Goal: Task Accomplishment & Management: Manage account settings

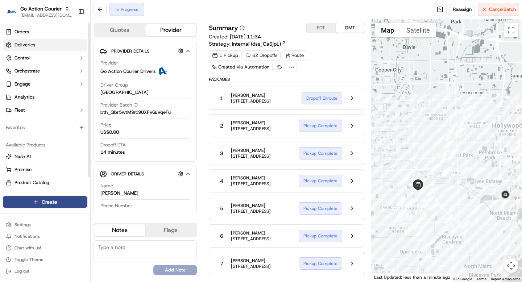
click at [24, 43] on span "Deliveries" at bounding box center [24, 45] width 21 height 7
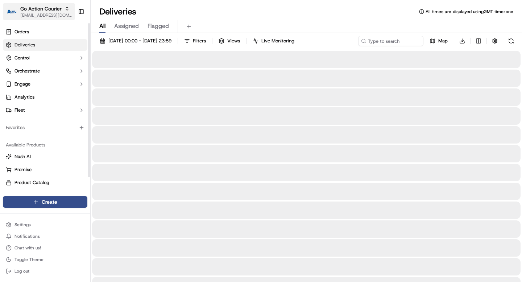
click at [47, 10] on span "Go Action Courier" at bounding box center [40, 8] width 41 height 7
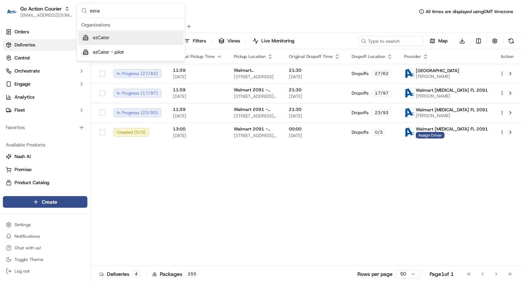
type input "ezca"
click at [125, 38] on div "ezCater" at bounding box center [130, 37] width 105 height 14
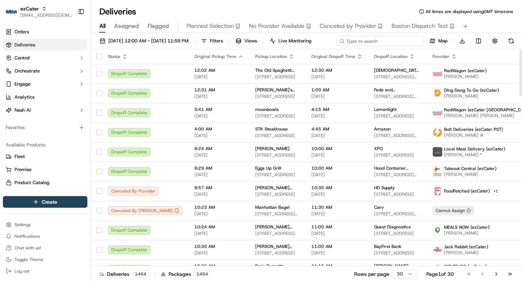
click at [376, 40] on div "09/16/2025 12:00 AM - 09/16/2025 11:59 PM Filters Views Live Monitoring Map Dow…" at bounding box center [306, 42] width 431 height 13
paste input "836-WGQ"
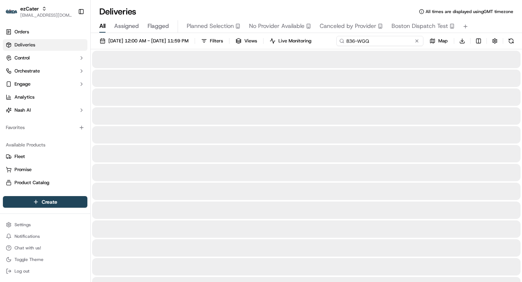
type input "836-WGQ"
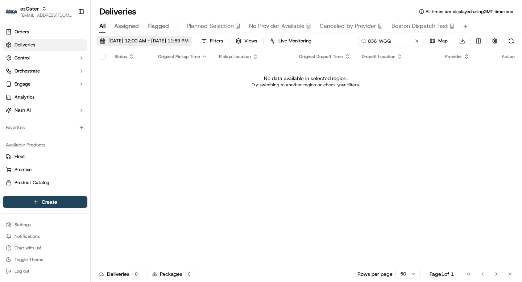
click at [133, 39] on span "09/16/2025 12:00 AM - 09/16/2025 11:59 PM" at bounding box center [148, 41] width 80 height 7
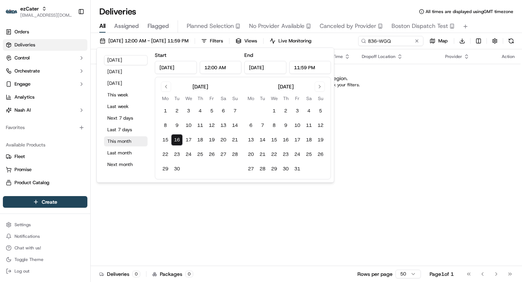
click at [123, 143] on button "This month" at bounding box center [125, 141] width 43 height 10
type input "Sep 1, 2025"
type input "Sep 30, 2025"
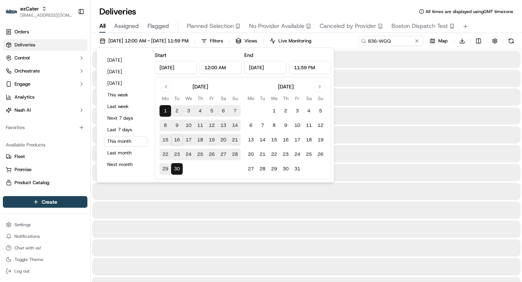
click at [162, 214] on div at bounding box center [306, 209] width 428 height 17
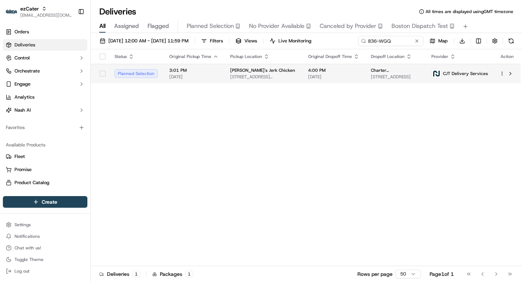
click at [234, 74] on span "226-08A Merrick Blvd, Laurelton, NY 11413, USA" at bounding box center [263, 77] width 66 height 6
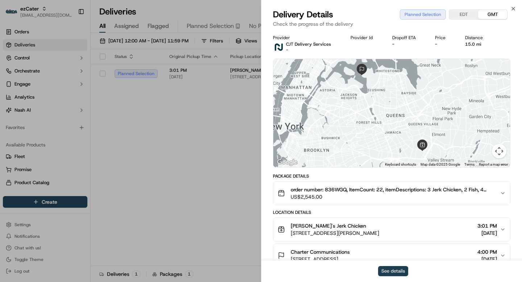
click at [387, 270] on button "See details" at bounding box center [393, 271] width 30 height 10
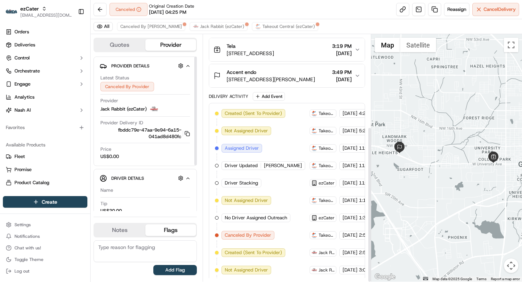
scroll to position [147, 0]
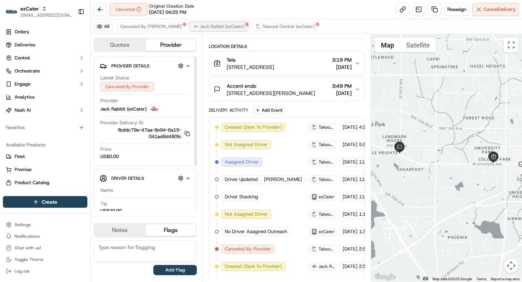
click at [200, 24] on span "Jack Rabbit (ezCater)" at bounding box center [222, 27] width 44 height 6
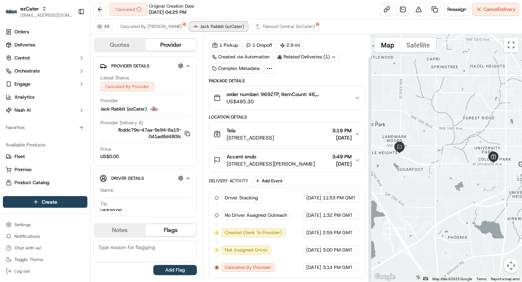
scroll to position [25, 0]
click at [42, 7] on icon "button" at bounding box center [44, 8] width 5 height 5
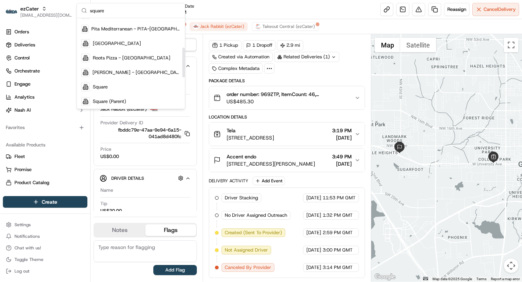
scroll to position [95, 0]
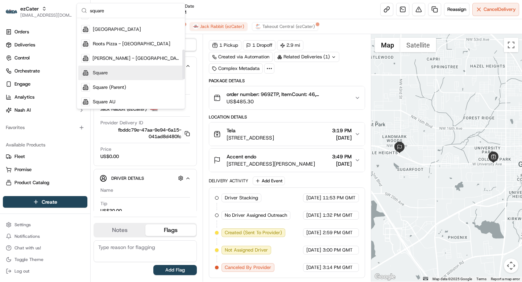
type input "square"
click at [108, 71] on div "Square" at bounding box center [130, 73] width 105 height 14
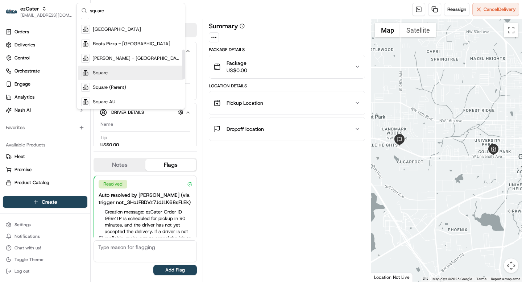
scroll to position [0, 0]
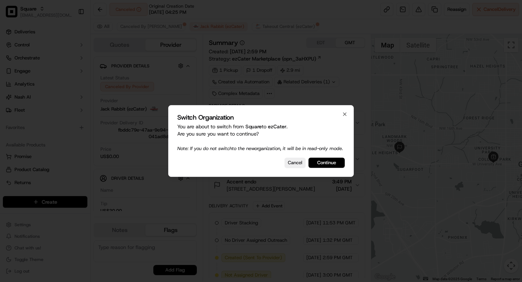
click at [291, 160] on div "Switch Organization You are about to switch from Square to ezCater . Are you su…" at bounding box center [260, 141] width 185 height 72
click at [290, 168] on button "Cancel" at bounding box center [294, 163] width 21 height 10
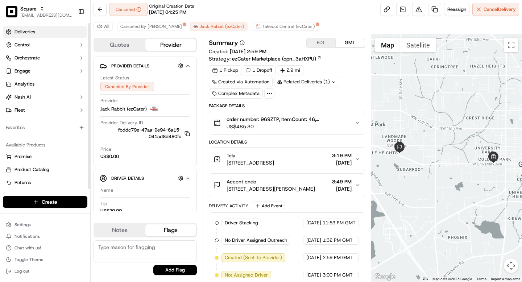
click at [31, 30] on span "Deliveries" at bounding box center [24, 32] width 21 height 7
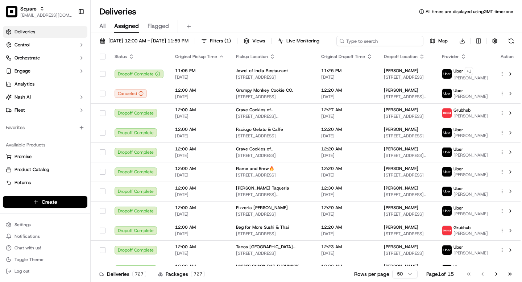
click at [377, 44] on div "09/16/2025 12:00 AM - 09/16/2025 11:59 PM Filters ( 1 ) Views Live Monitoring M…" at bounding box center [306, 42] width 431 height 13
click at [133, 43] on span "09/16/2025 12:00 AM - 09/16/2025 11:59 PM" at bounding box center [148, 41] width 80 height 7
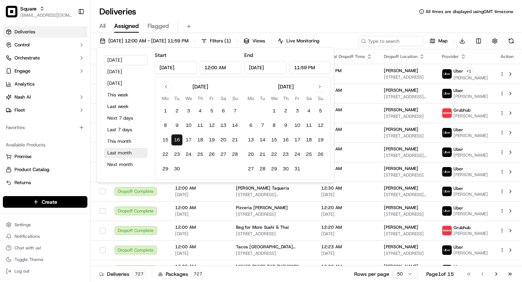
click at [122, 151] on button "Last month" at bounding box center [125, 153] width 43 height 10
type input "Aug 1, 2025"
type input "Aug 31, 2025"
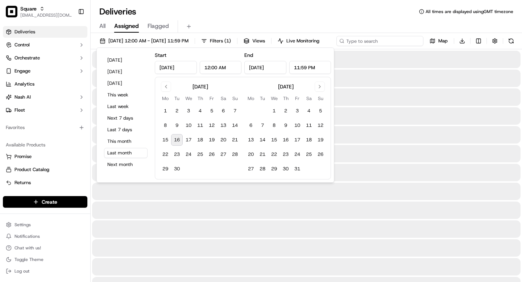
click at [384, 39] on div "08/01/2025 12:00 AM - 08/31/2025 11:59 PM Filters ( 1 ) Views Live Monitoring M…" at bounding box center [306, 42] width 431 height 13
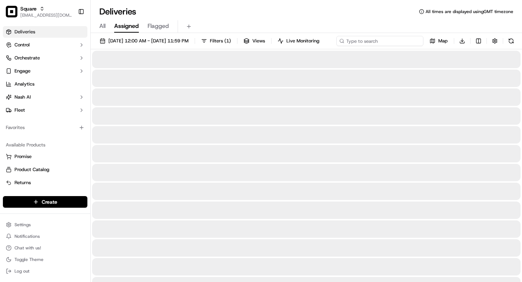
paste input "Kurry Zone"
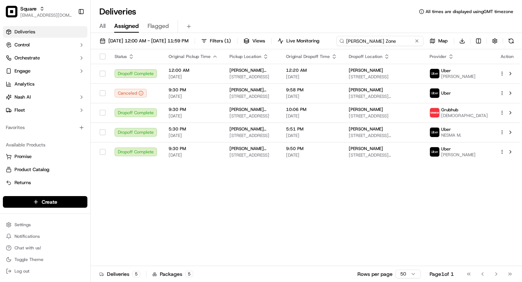
type input "Kurry Zone"
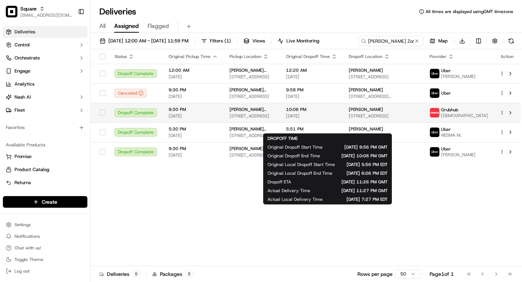
click at [331, 119] on span "08/23/2025" at bounding box center [311, 116] width 51 height 6
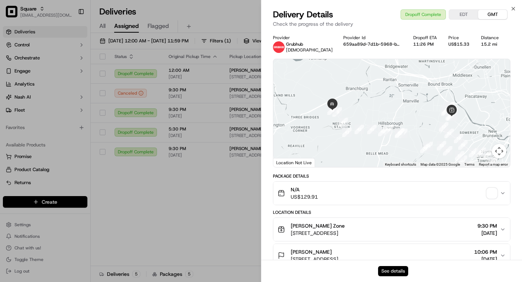
click at [397, 270] on button "See details" at bounding box center [393, 271] width 30 height 10
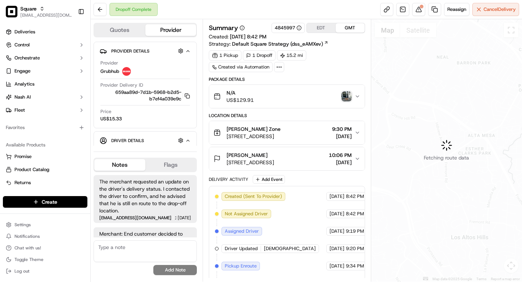
scroll to position [254, 0]
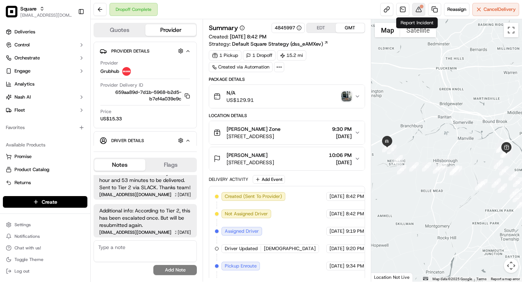
click at [420, 6] on div at bounding box center [422, 7] width 4 height 4
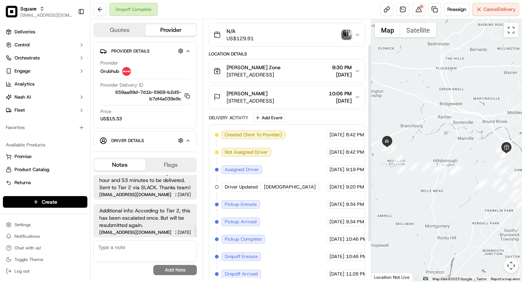
scroll to position [85, 0]
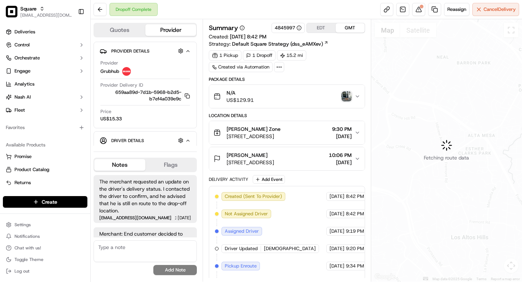
scroll to position [254, 0]
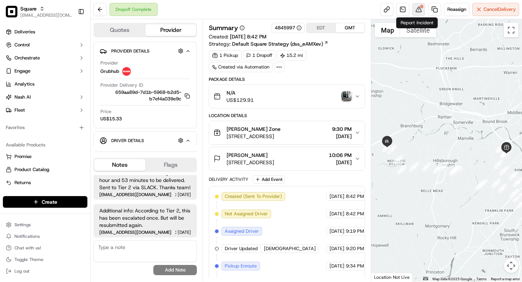
click at [418, 12] on button at bounding box center [418, 9] width 13 height 13
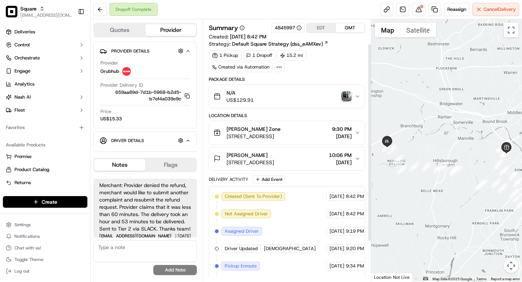
scroll to position [85, 0]
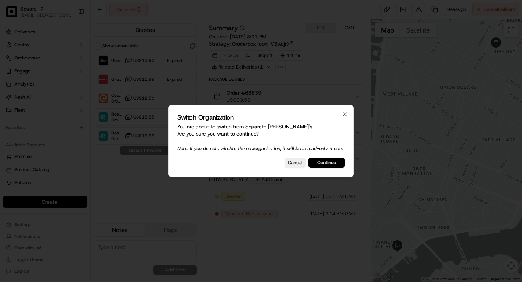
click at [336, 163] on button "Continue" at bounding box center [326, 163] width 36 height 10
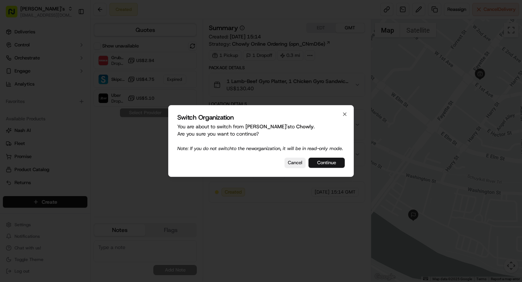
click at [321, 167] on button "Continue" at bounding box center [326, 163] width 36 height 10
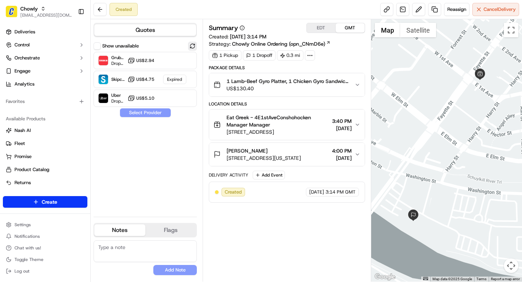
click at [193, 49] on button at bounding box center [192, 46] width 9 height 9
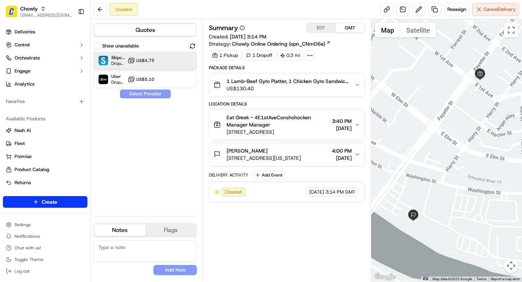
click at [177, 61] on div at bounding box center [174, 60] width 9 height 9
click at [161, 94] on button "Assign Provider" at bounding box center [145, 93] width 51 height 9
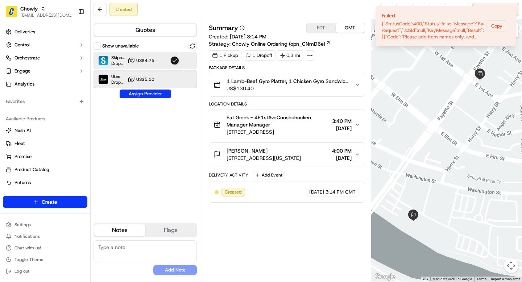
click at [175, 82] on div at bounding box center [174, 79] width 9 height 9
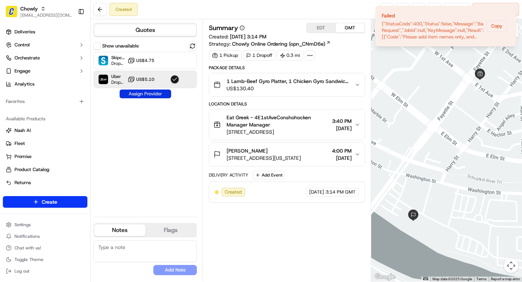
click at [163, 97] on button "Assign Provider" at bounding box center [145, 93] width 51 height 9
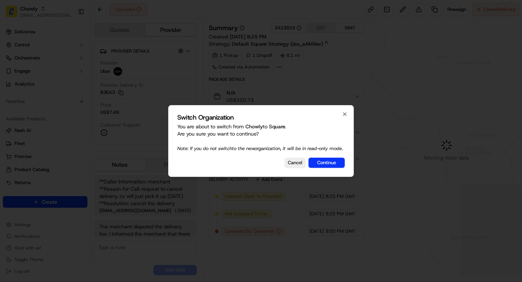
scroll to position [361, 0]
click at [334, 167] on button "Continue" at bounding box center [326, 163] width 36 height 10
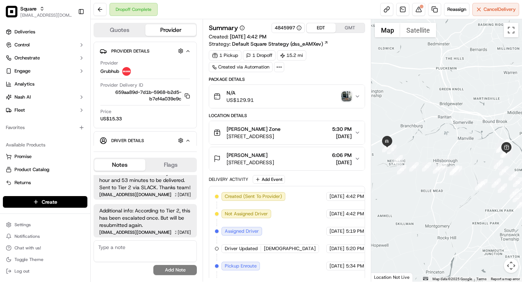
click at [320, 29] on button "EDT" at bounding box center [320, 27] width 29 height 9
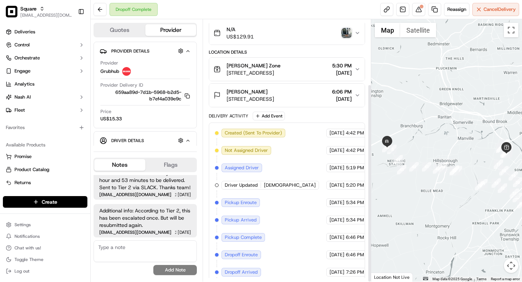
scroll to position [85, 0]
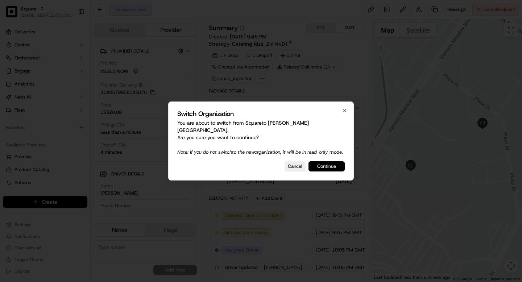
click at [328, 162] on button "Continue" at bounding box center [326, 166] width 36 height 10
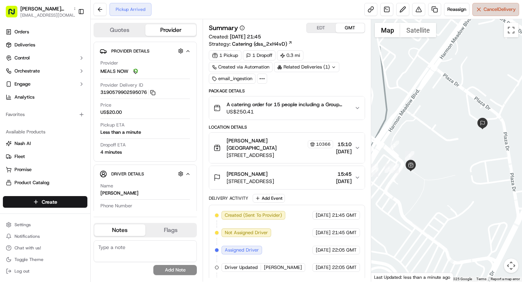
click at [488, 11] on span "Cancel Delivery" at bounding box center [499, 9] width 32 height 7
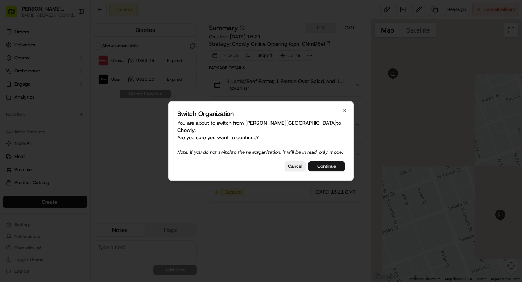
click at [328, 164] on button "Continue" at bounding box center [326, 166] width 36 height 10
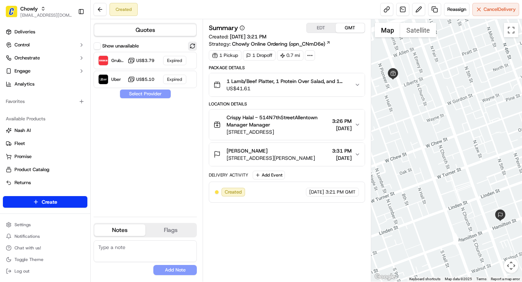
click at [191, 44] on button at bounding box center [192, 46] width 9 height 9
click at [178, 63] on div at bounding box center [174, 60] width 9 height 9
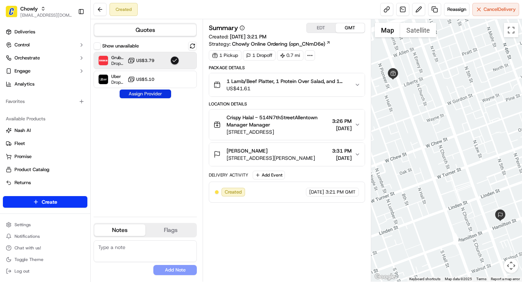
click at [155, 94] on button "Assign Provider" at bounding box center [145, 93] width 51 height 9
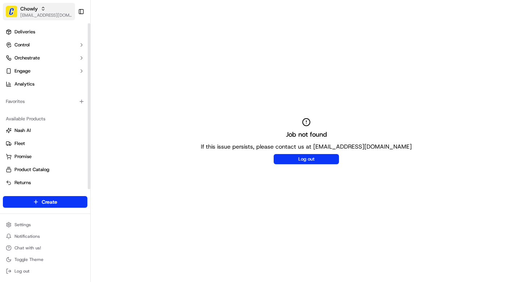
click at [31, 11] on span "Chowly" at bounding box center [28, 8] width 17 height 7
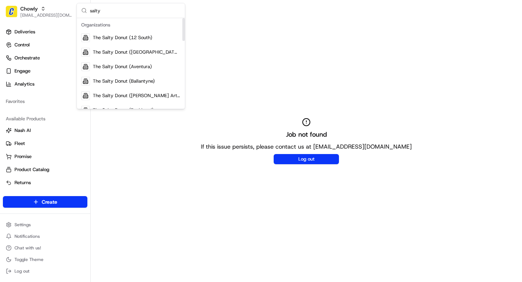
click at [93, 12] on input "salty" at bounding box center [135, 10] width 91 height 14
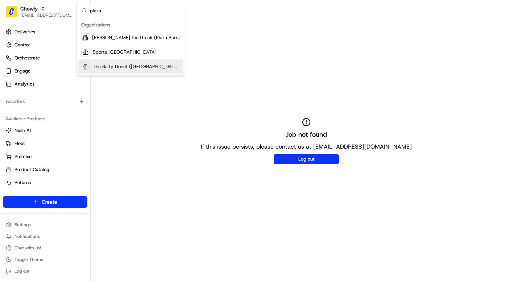
type input "plaza"
click at [150, 61] on div "The Salty Donut ([GEOGRAPHIC_DATA])" at bounding box center [130, 66] width 105 height 14
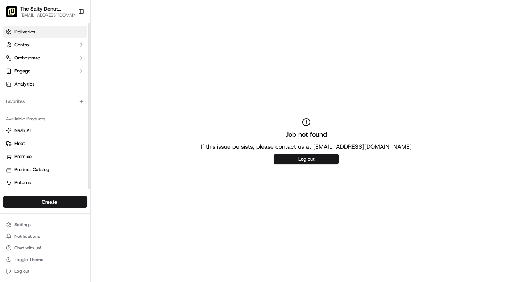
click at [44, 34] on link "Deliveries" at bounding box center [45, 32] width 84 height 12
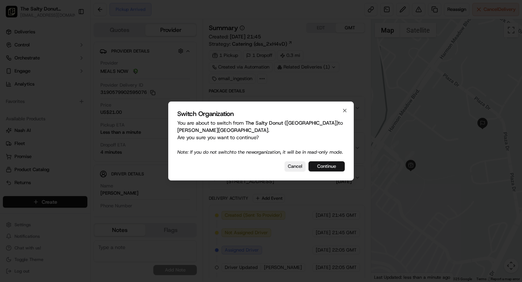
click at [325, 168] on button "Continue" at bounding box center [326, 166] width 36 height 10
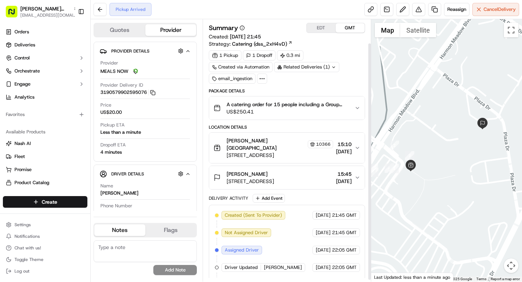
scroll to position [28, 0]
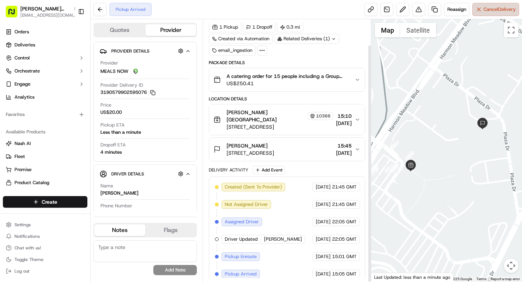
click at [497, 10] on span "Cancel Delivery" at bounding box center [499, 9] width 32 height 7
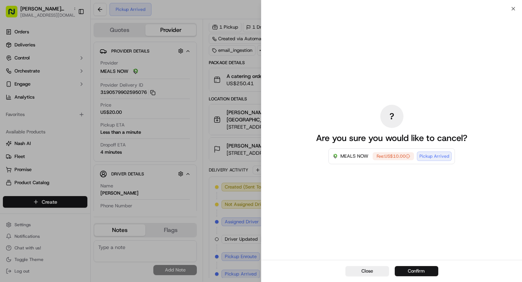
click at [420, 270] on button "Confirm" at bounding box center [416, 271] width 43 height 10
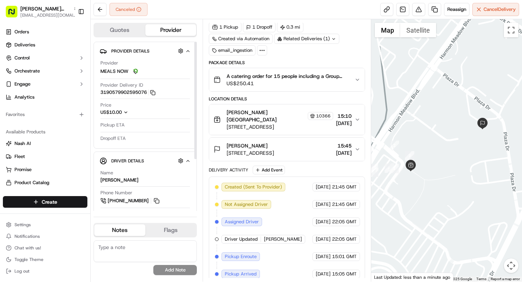
click at [125, 112] on icon "button" at bounding box center [126, 112] width 3 height 1
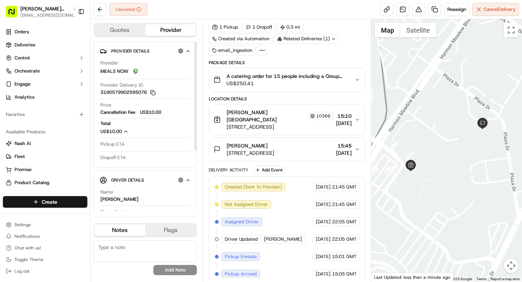
click at [128, 130] on icon "button" at bounding box center [125, 131] width 5 height 5
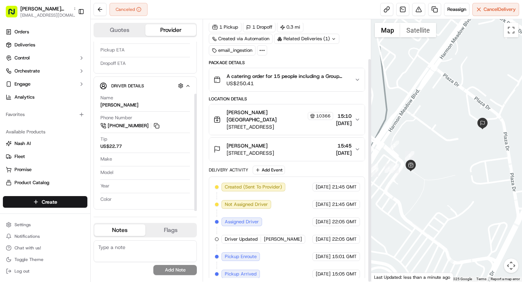
scroll to position [46, 0]
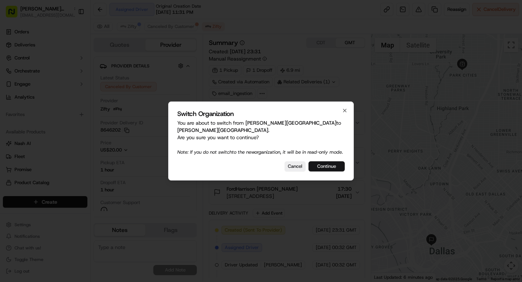
click at [336, 169] on button "Continue" at bounding box center [326, 166] width 36 height 10
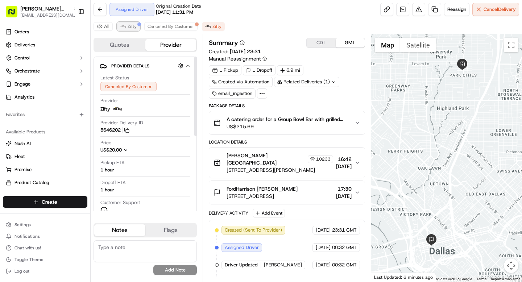
click at [130, 28] on span "Zifty" at bounding box center [132, 27] width 9 height 6
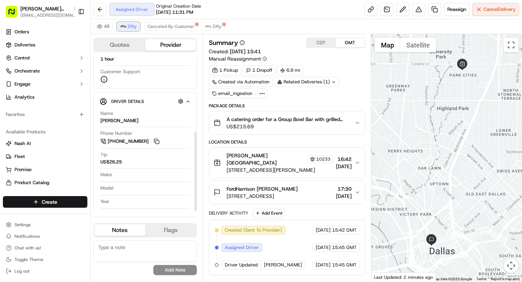
scroll to position [146, 0]
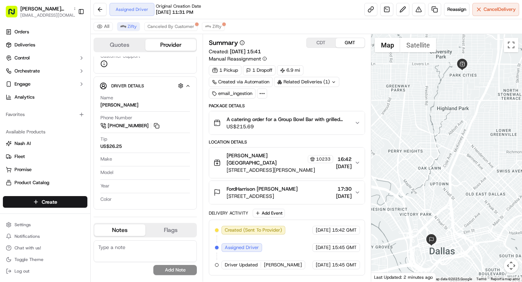
click at [336, 158] on span "16:42" at bounding box center [344, 158] width 16 height 7
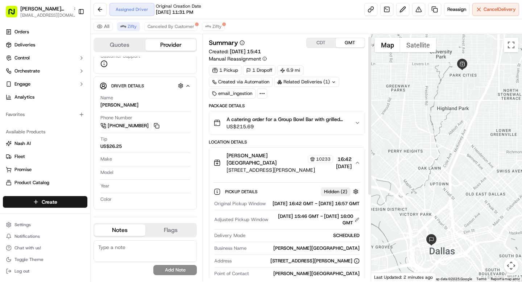
scroll to position [5, 0]
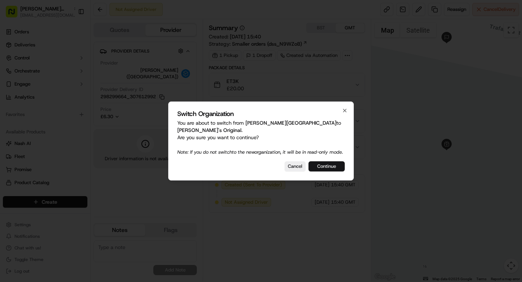
click at [327, 167] on button "Continue" at bounding box center [326, 166] width 36 height 10
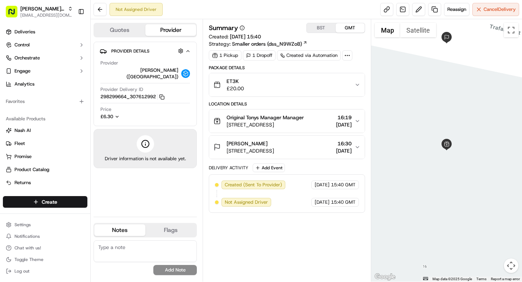
click at [299, 130] on button "Original Tonys Manager Manager Trafalgar St, Brighton and Hove, Brighton BN1 4E…" at bounding box center [286, 120] width 155 height 23
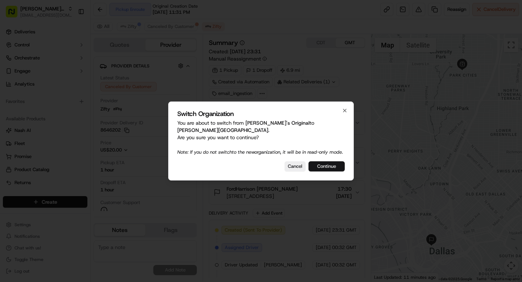
click at [327, 166] on button "Continue" at bounding box center [326, 166] width 36 height 10
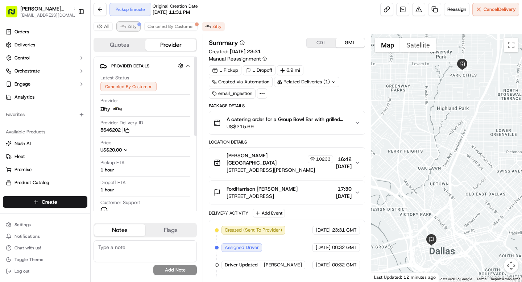
click at [127, 27] on button "Zifty" at bounding box center [128, 26] width 23 height 9
click at [336, 163] on span "16/09/2025" at bounding box center [344, 166] width 16 height 7
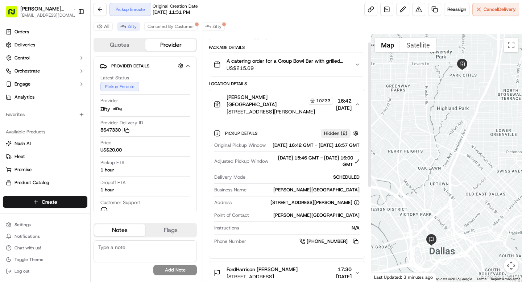
scroll to position [92, 0]
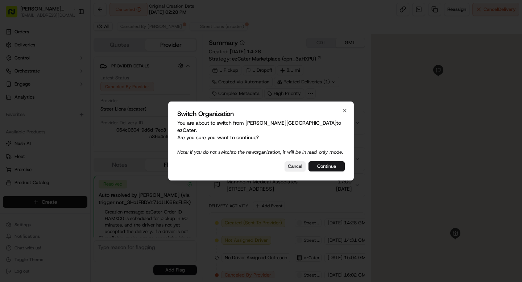
scroll to position [71, 0]
click at [322, 167] on button "Continue" at bounding box center [326, 166] width 36 height 10
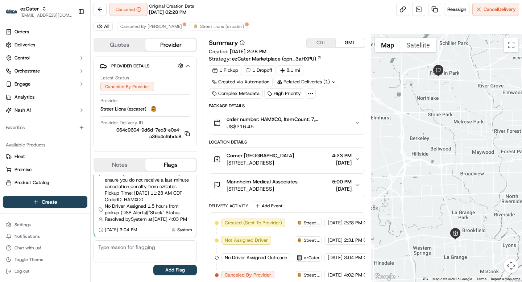
scroll to position [25, 0]
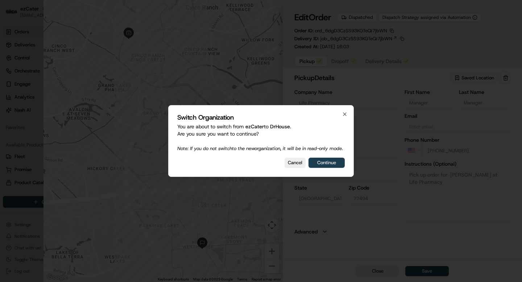
click at [320, 162] on button "Continue" at bounding box center [326, 163] width 36 height 10
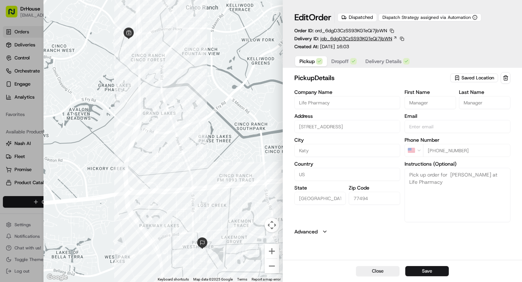
click at [391, 37] on span "job_6dgD3CzSS93KGTeQi7jbWN" at bounding box center [356, 39] width 72 height 7
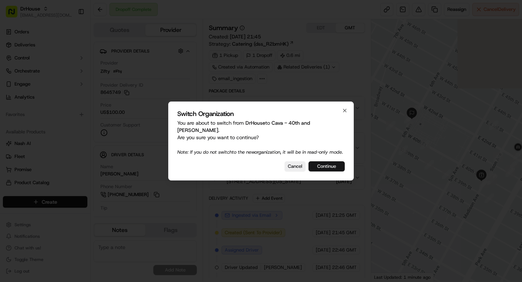
click at [323, 166] on button "Continue" at bounding box center [326, 166] width 36 height 10
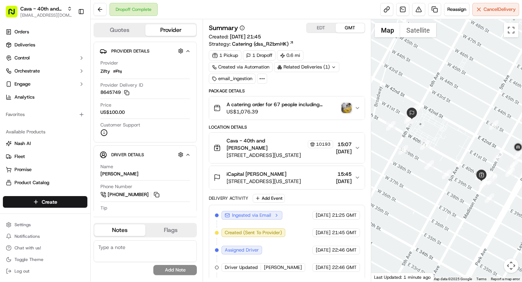
click at [301, 170] on div "iCapital Maya Feigenbaum" at bounding box center [263, 173] width 74 height 7
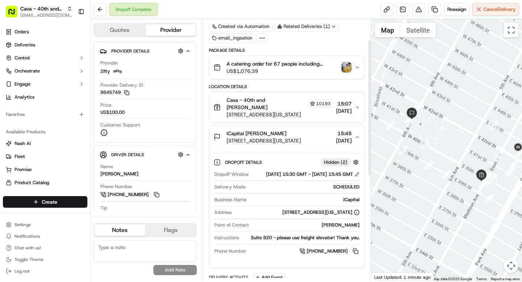
scroll to position [66, 0]
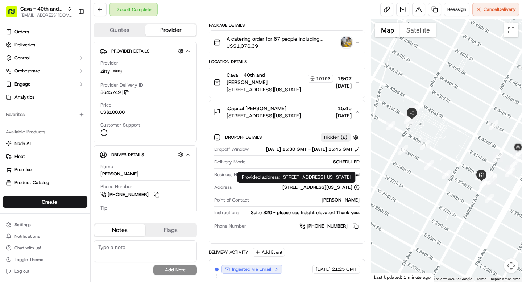
drag, startPoint x: 281, startPoint y: 178, endPoint x: 373, endPoint y: 178, distance: 92.0
click at [355, 178] on div "Provided address: 53 W 41st St FL#8 New York, NY 10036 Provided address: 53 W 4…" at bounding box center [296, 177] width 118 height 11
copy div "53 W 41st St FL#8 New York, NY 10036"
click at [336, 84] on span "[DATE]" at bounding box center [344, 85] width 16 height 7
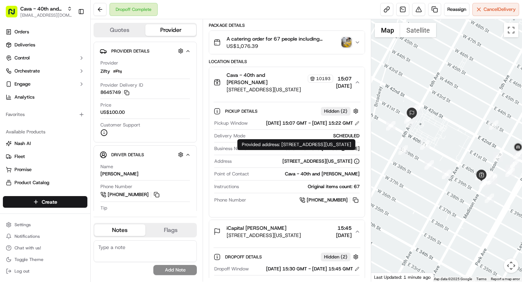
drag, startPoint x: 280, startPoint y: 145, endPoint x: 291, endPoint y: 150, distance: 11.2
click at [291, 150] on div "Provided address: 280 Madison Ave, New York, NY 10016, USA Provided address: 28…" at bounding box center [296, 144] width 118 height 11
copy div "280 Madison Ave, New York, NY 10016, USA"
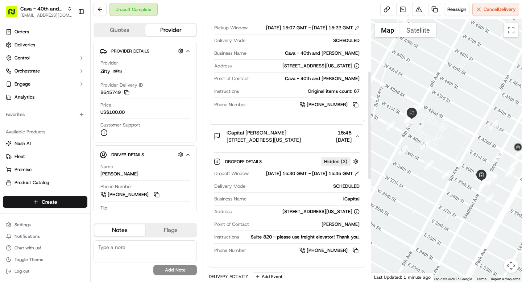
scroll to position [230, 0]
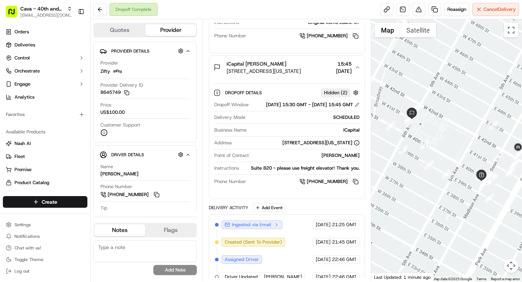
click at [352, 71] on div "iCapital Maya Feigenbaum 53 W 41st St fl 8, New York, NY 10036, USA 15:45 16/09…" at bounding box center [283, 67] width 141 height 14
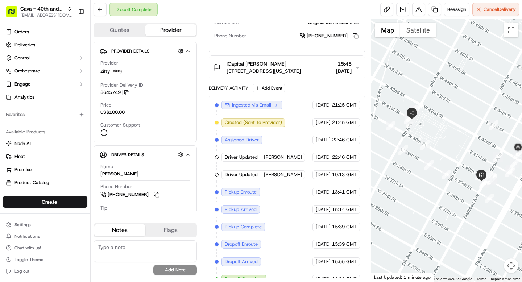
click at [352, 71] on div "iCapital Maya Feigenbaum 53 W 41st St fl 8, New York, NY 10036, USA 15:45 16/09…" at bounding box center [283, 67] width 141 height 14
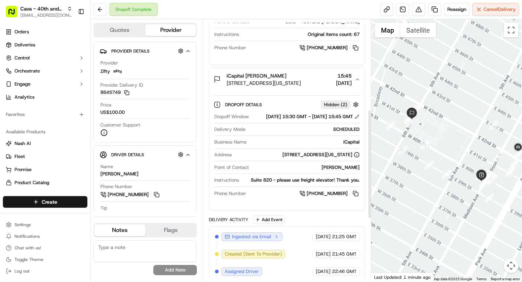
scroll to position [216, 0]
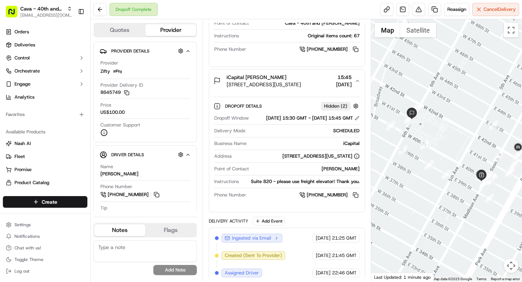
click at [351, 147] on div "iCapital" at bounding box center [304, 143] width 110 height 7
copy div "iCapital"
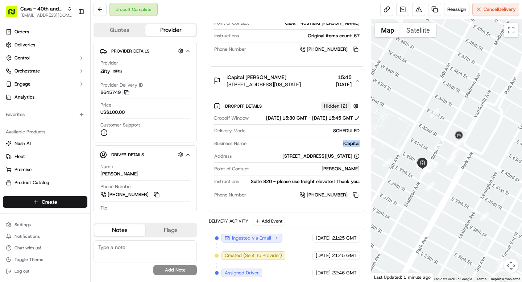
drag, startPoint x: 477, startPoint y: 157, endPoint x: 414, endPoint y: 145, distance: 64.5
click at [414, 145] on div at bounding box center [446, 150] width 151 height 262
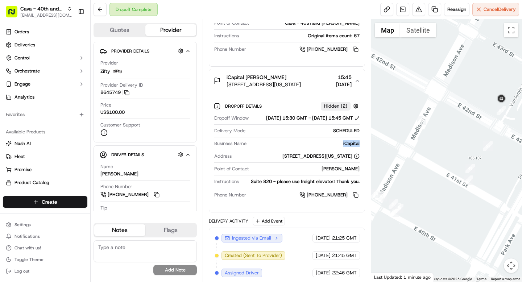
drag, startPoint x: 449, startPoint y: 147, endPoint x: 518, endPoint y: 158, distance: 69.7
click at [518, 158] on div at bounding box center [446, 150] width 151 height 262
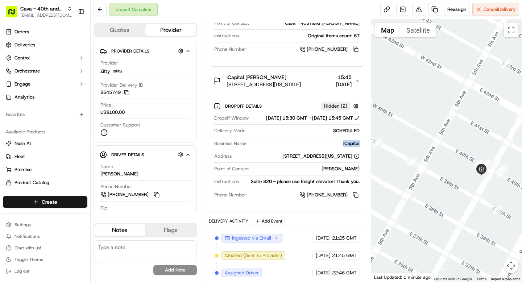
drag, startPoint x: 459, startPoint y: 203, endPoint x: 519, endPoint y: 195, distance: 60.3
click at [519, 195] on div at bounding box center [446, 150] width 151 height 262
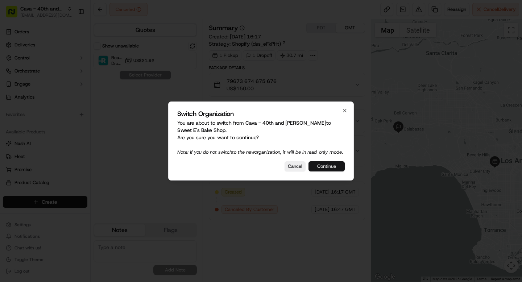
click at [331, 168] on button "Continue" at bounding box center [326, 166] width 36 height 10
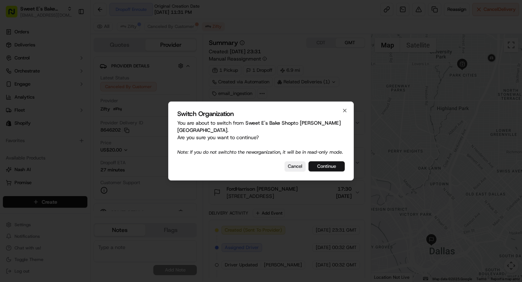
click at [332, 168] on button "Continue" at bounding box center [326, 166] width 36 height 10
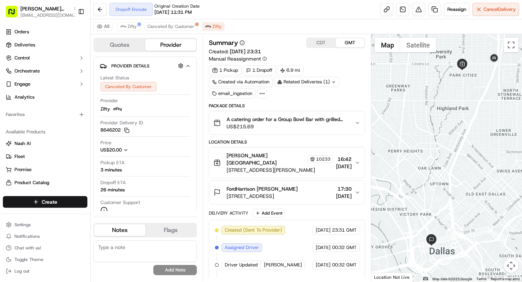
click at [336, 163] on span "[DATE]" at bounding box center [344, 166] width 16 height 7
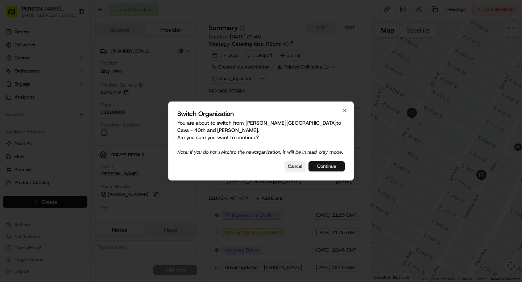
click at [324, 168] on button "Continue" at bounding box center [326, 166] width 36 height 10
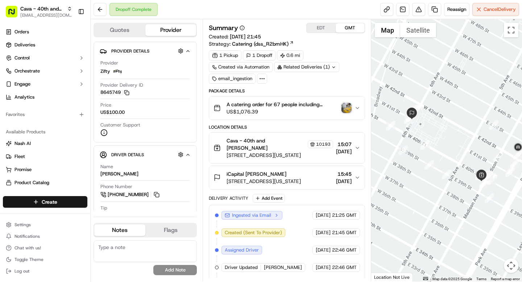
click at [313, 145] on div "Cava - 40th and Madison 10193" at bounding box center [279, 144] width 106 height 14
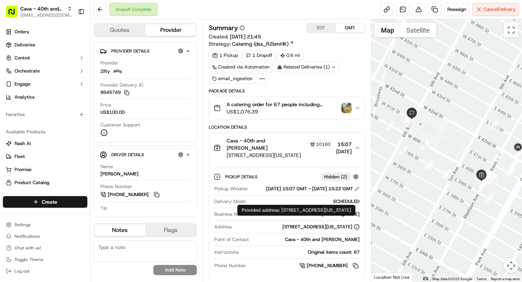
drag, startPoint x: 281, startPoint y: 209, endPoint x: 292, endPoint y: 218, distance: 14.2
click at [292, 216] on div "Provided address: 280 Madison Ave, New York, NY 10016, USA Provided address: 28…" at bounding box center [296, 210] width 118 height 11
copy div "280 Madison Ave, New York, NY 10016, USA"
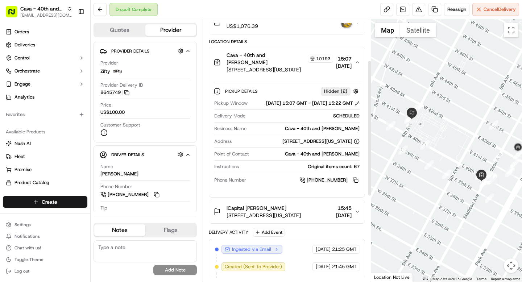
scroll to position [101, 0]
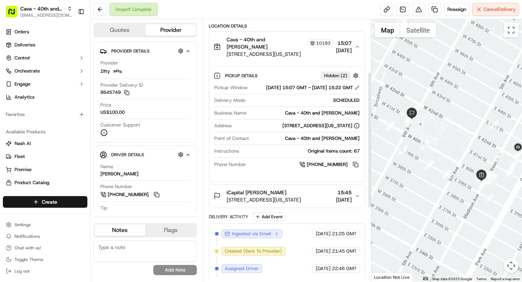
click at [301, 197] on span "53 W 41st St fl 8, New York, NY 10036, USA" at bounding box center [263, 199] width 74 height 7
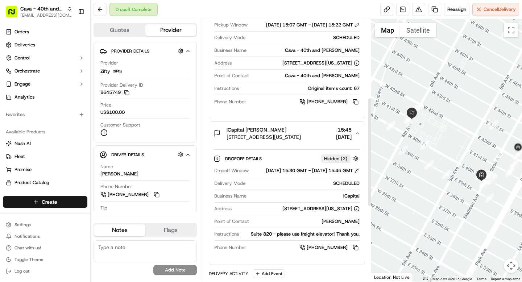
scroll to position [191, 0]
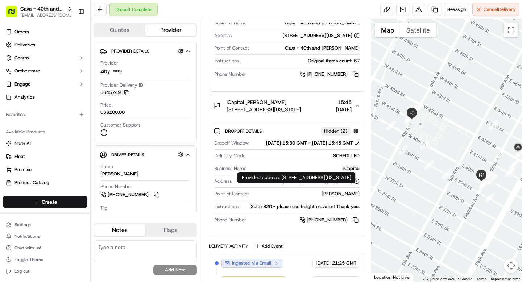
drag, startPoint x: 251, startPoint y: 191, endPoint x: 339, endPoint y: 187, distance: 88.1
click at [339, 184] on div "53 W 41st St fl 8, New York, NY 10036, USA" at bounding box center [296, 181] width 125 height 7
copy div "53 W 41st St fl 8, New York, NY 10036"
